Goal: Transaction & Acquisition: Purchase product/service

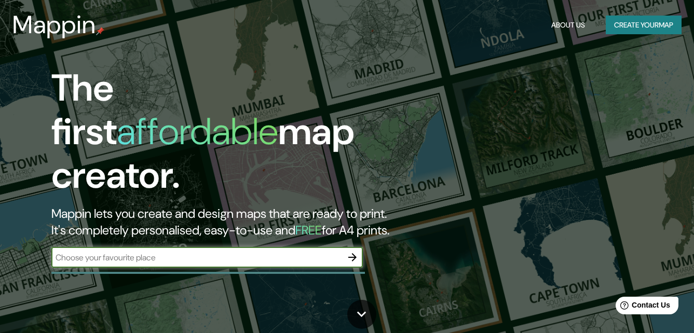
click at [267, 252] on input "text" at bounding box center [196, 258] width 290 height 12
click at [258, 252] on input "text" at bounding box center [196, 258] width 290 height 12
click at [347, 251] on icon "button" at bounding box center [352, 257] width 12 height 12
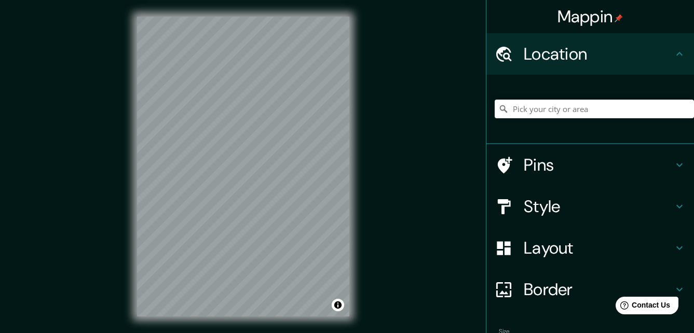
click at [366, 289] on div "Mappin Location Pins Style Layout Border Choose a border. Hint : you can make l…" at bounding box center [347, 175] width 694 height 350
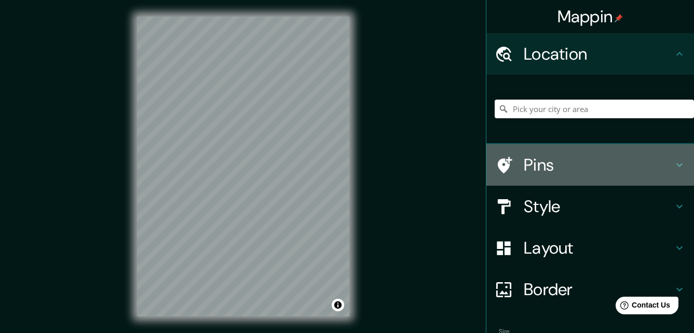
drag, startPoint x: 527, startPoint y: 168, endPoint x: 518, endPoint y: 165, distance: 9.2
click at [527, 168] on h4 "Pins" at bounding box center [597, 165] width 149 height 21
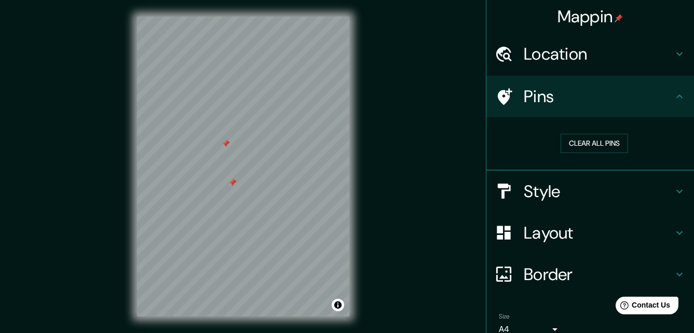
click at [530, 196] on h4 "Style" at bounding box center [597, 191] width 149 height 21
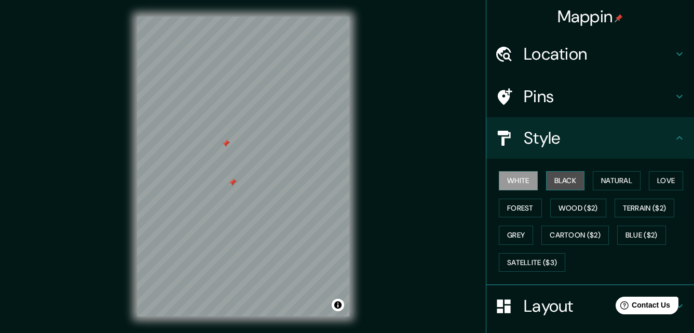
click at [554, 180] on button "Black" at bounding box center [565, 180] width 39 height 19
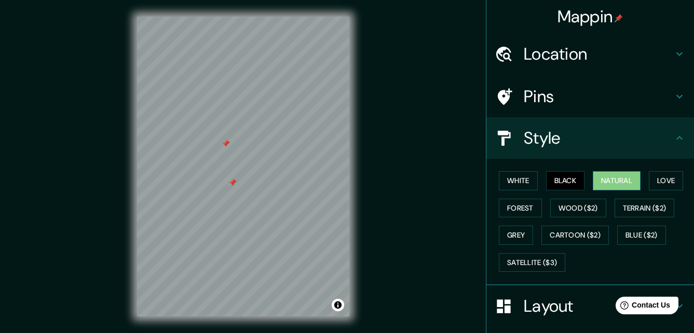
click at [592, 179] on button "Natural" at bounding box center [616, 180] width 48 height 19
click at [622, 211] on button "Terrain ($2)" at bounding box center [644, 208] width 60 height 19
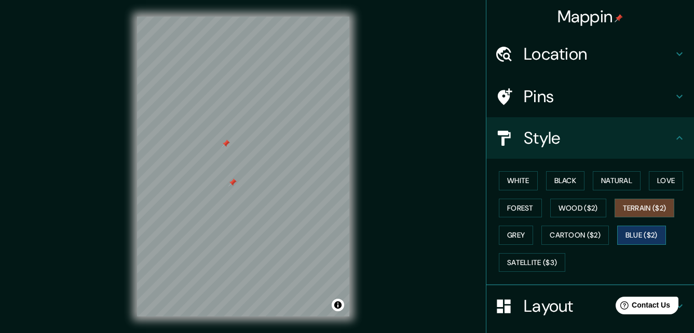
click at [634, 233] on button "Blue ($2)" at bounding box center [641, 235] width 49 height 19
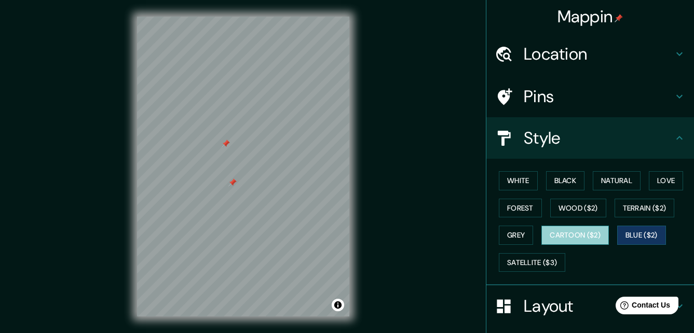
click at [551, 240] on button "Cartoon ($2)" at bounding box center [574, 235] width 67 height 19
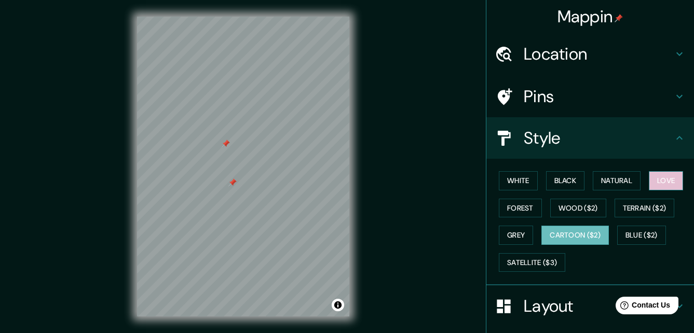
click at [660, 177] on button "Love" at bounding box center [665, 180] width 34 height 19
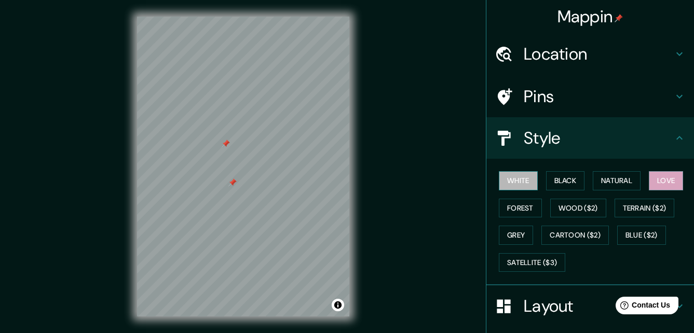
click at [516, 183] on button "White" at bounding box center [518, 180] width 39 height 19
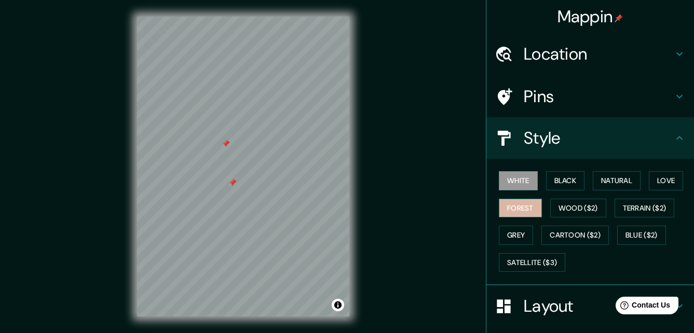
click at [509, 212] on button "Forest" at bounding box center [520, 208] width 43 height 19
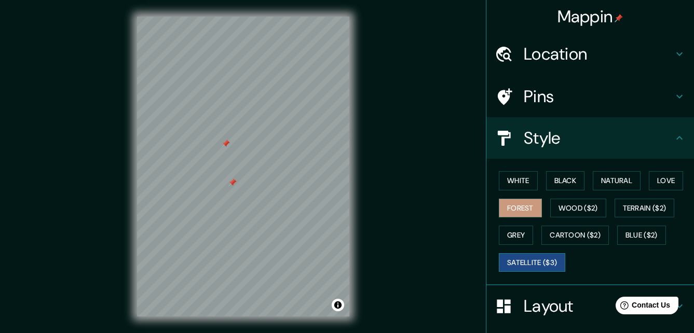
click at [517, 262] on button "Satellite ($3)" at bounding box center [532, 262] width 66 height 19
